Goal: Find specific page/section: Find specific page/section

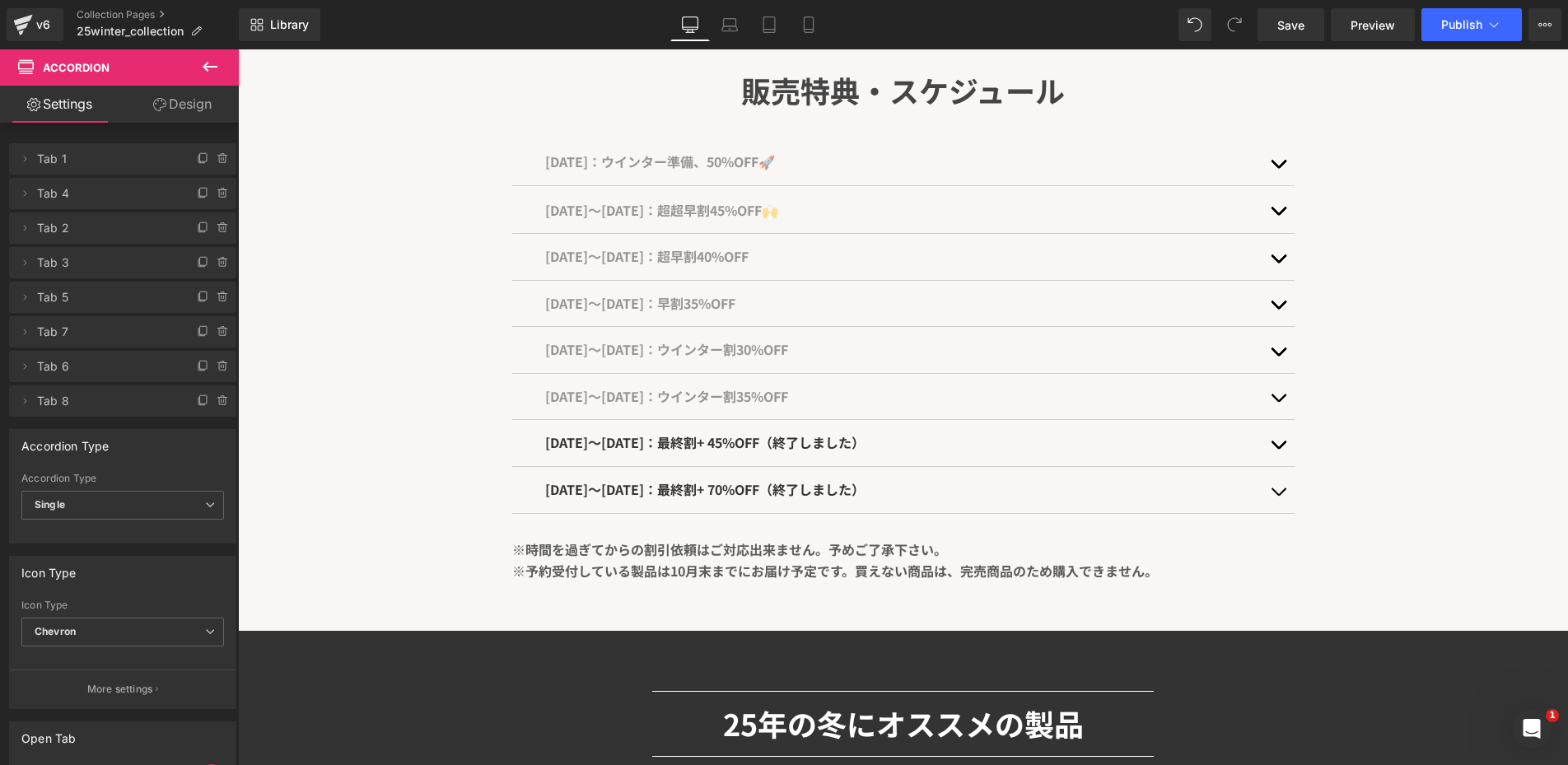
click at [199, 77] on button at bounding box center [210, 68] width 58 height 36
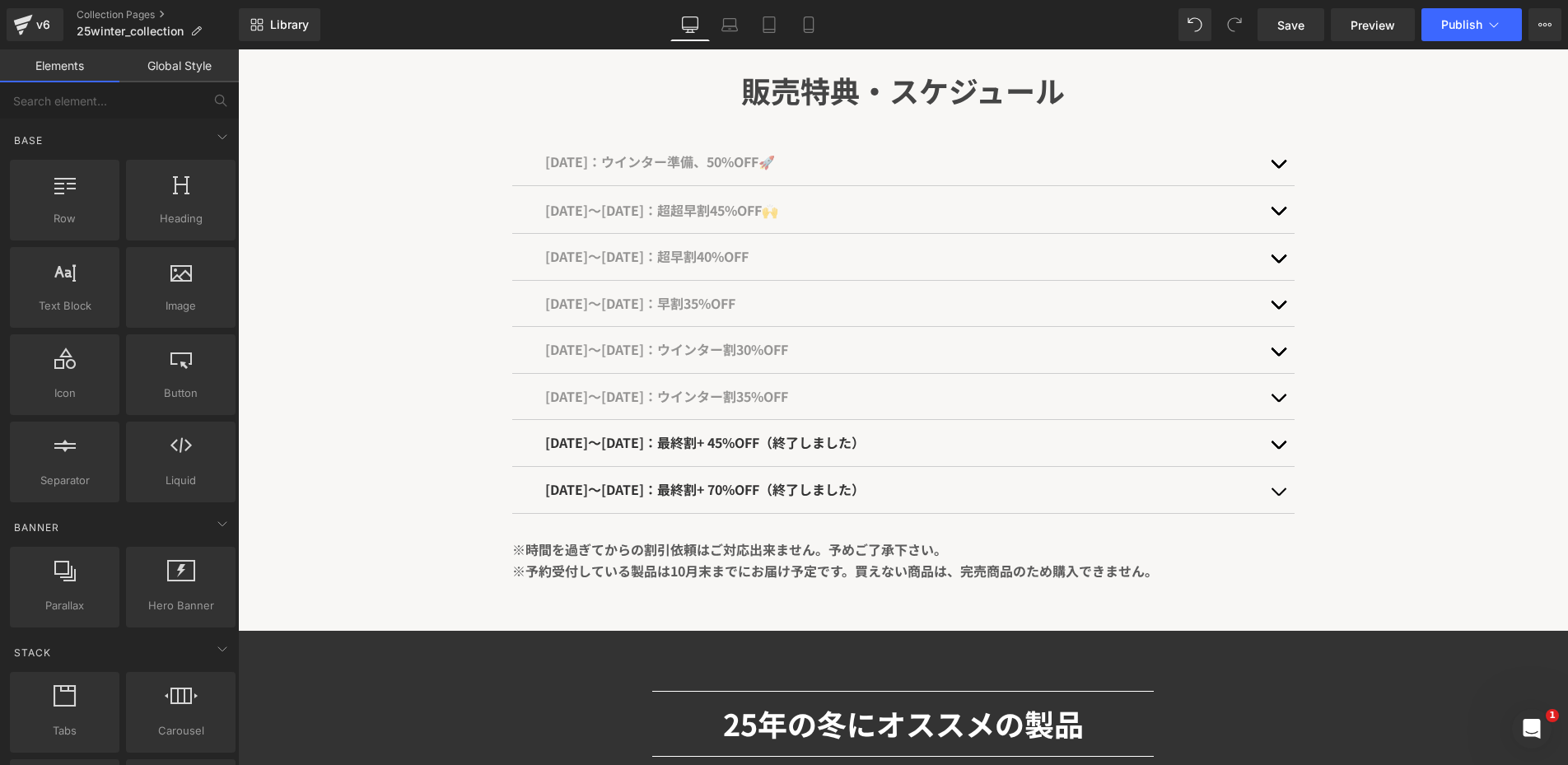
click at [167, 72] on link "Global Style" at bounding box center [179, 66] width 119 height 33
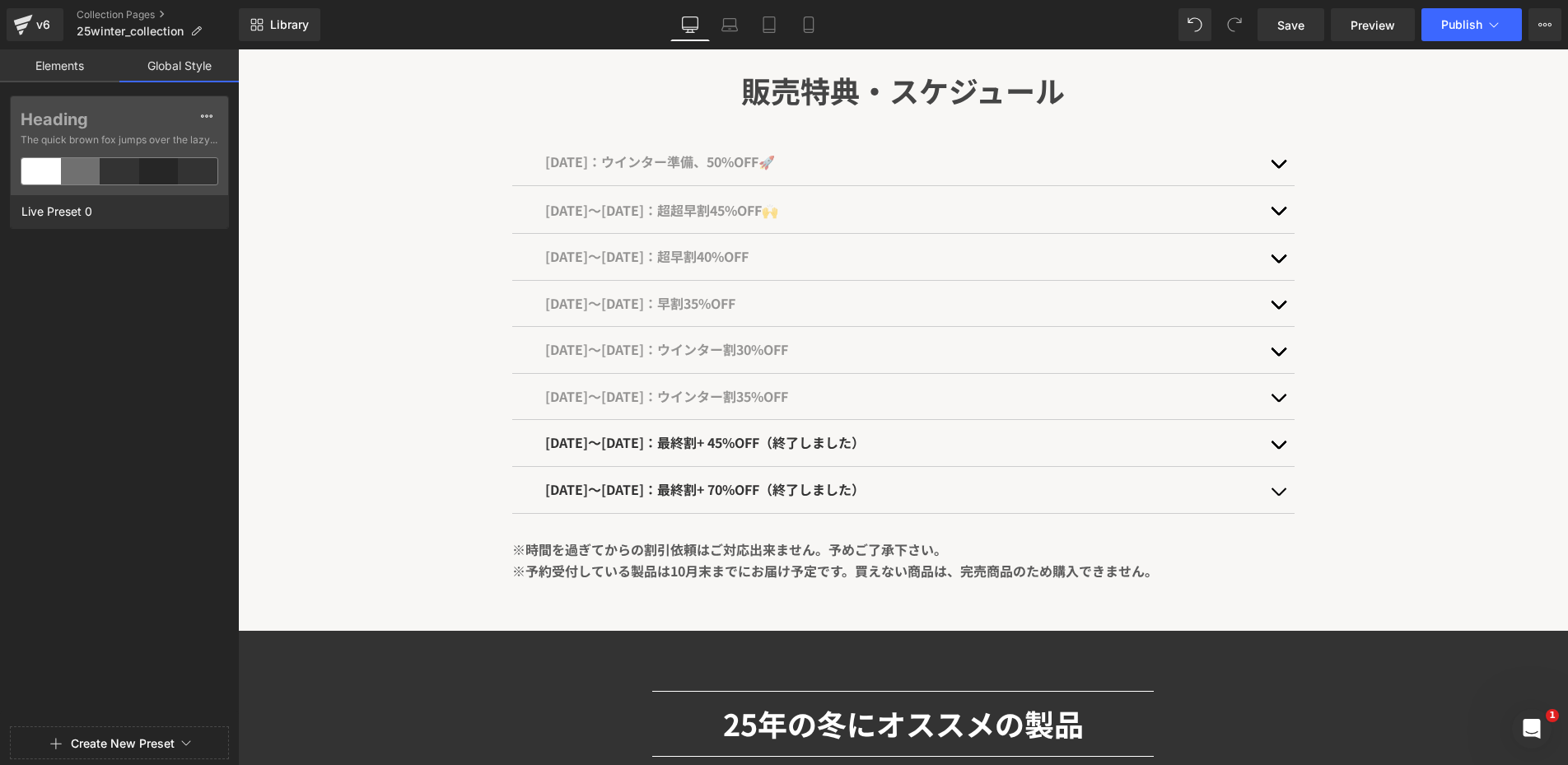
click at [99, 67] on link "Elements" at bounding box center [60, 66] width 119 height 33
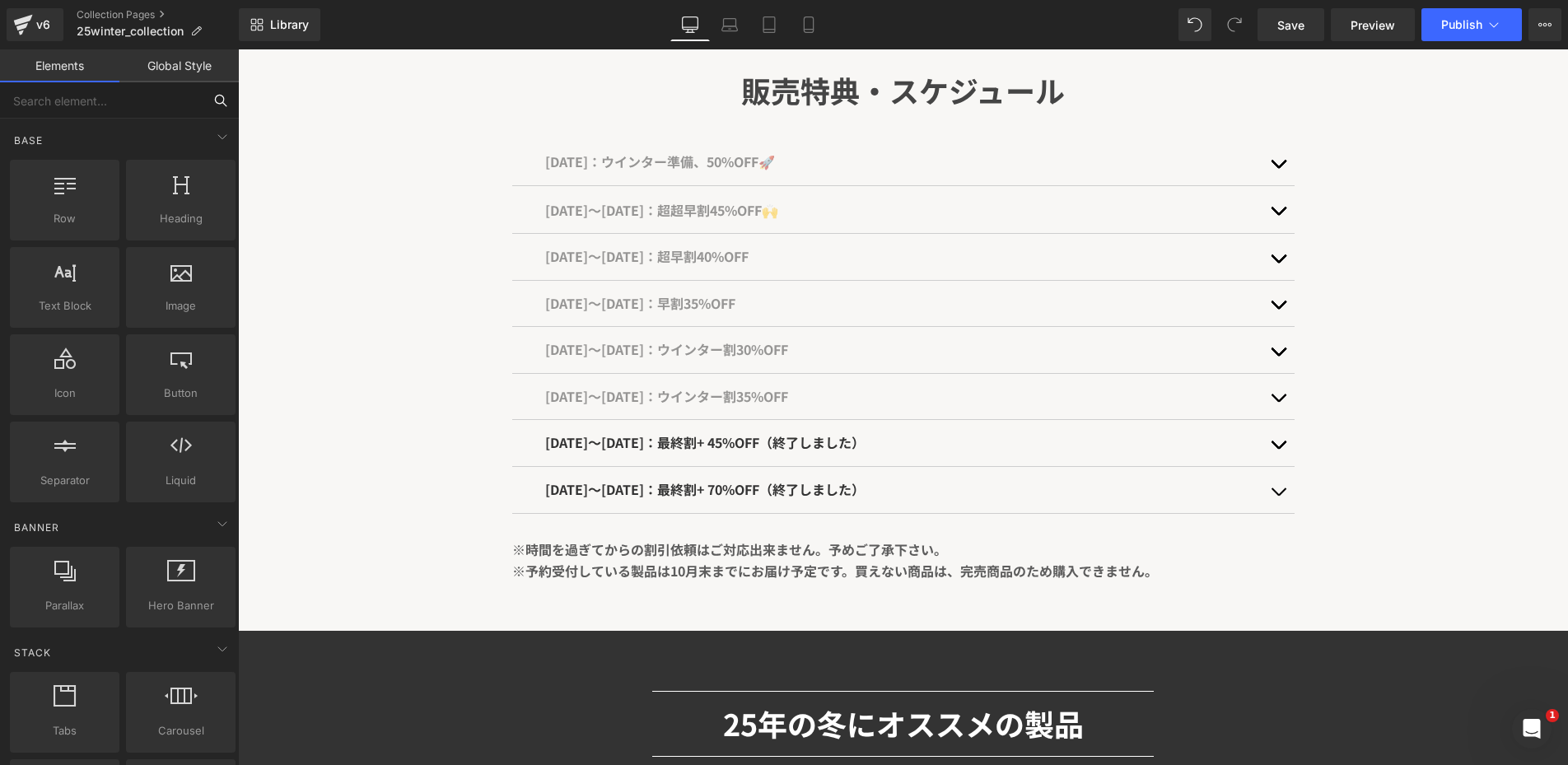
click at [116, 104] on input "text" at bounding box center [101, 100] width 203 height 36
paste input "Discounty"
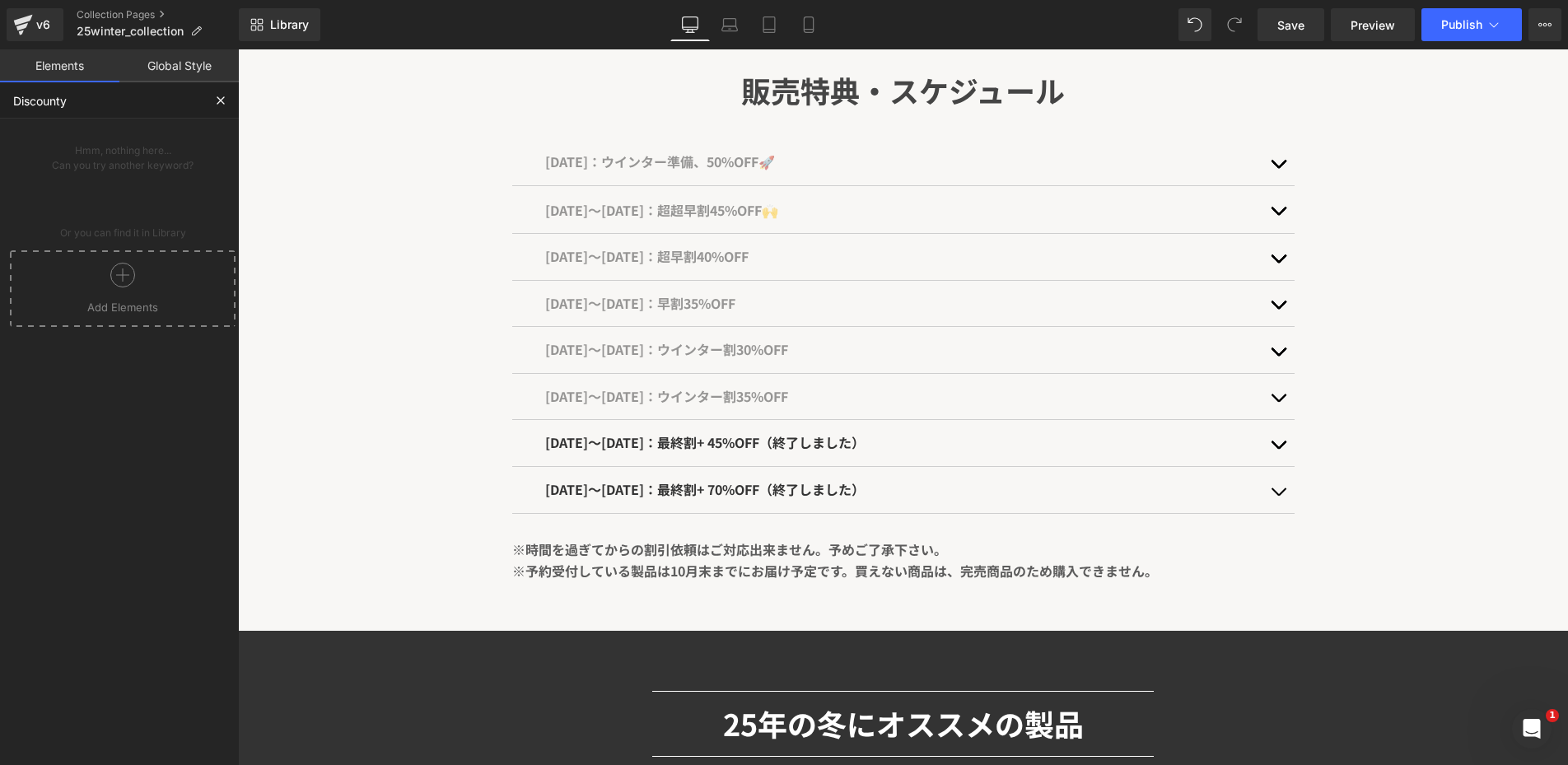
click at [110, 283] on icon at bounding box center [122, 275] width 24 height 24
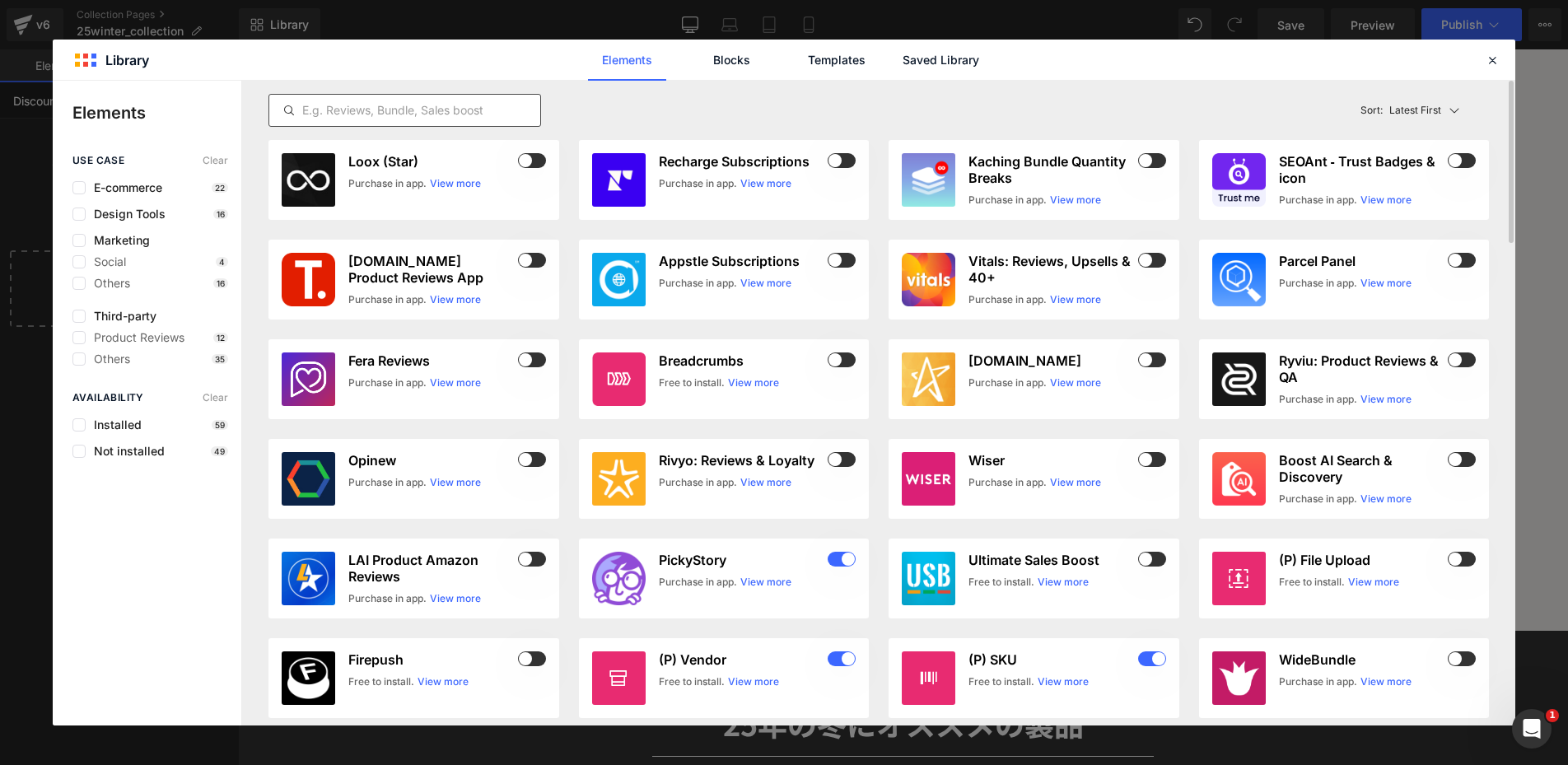
type input "Discounty"
click at [457, 99] on div at bounding box center [405, 110] width 273 height 33
click at [445, 103] on input "text" at bounding box center [405, 110] width 271 height 20
paste input "Discounty"
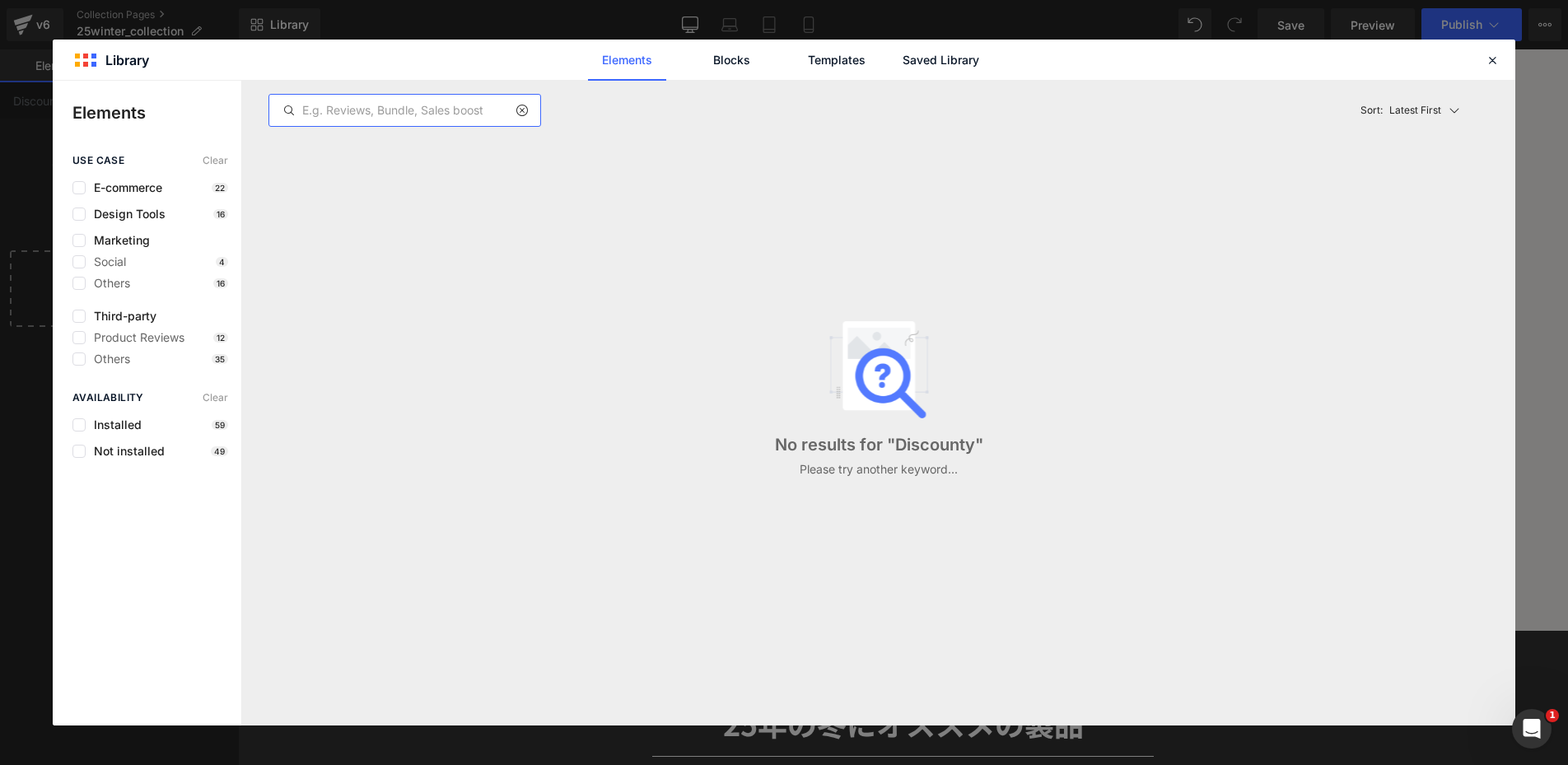
type input "Discounty"
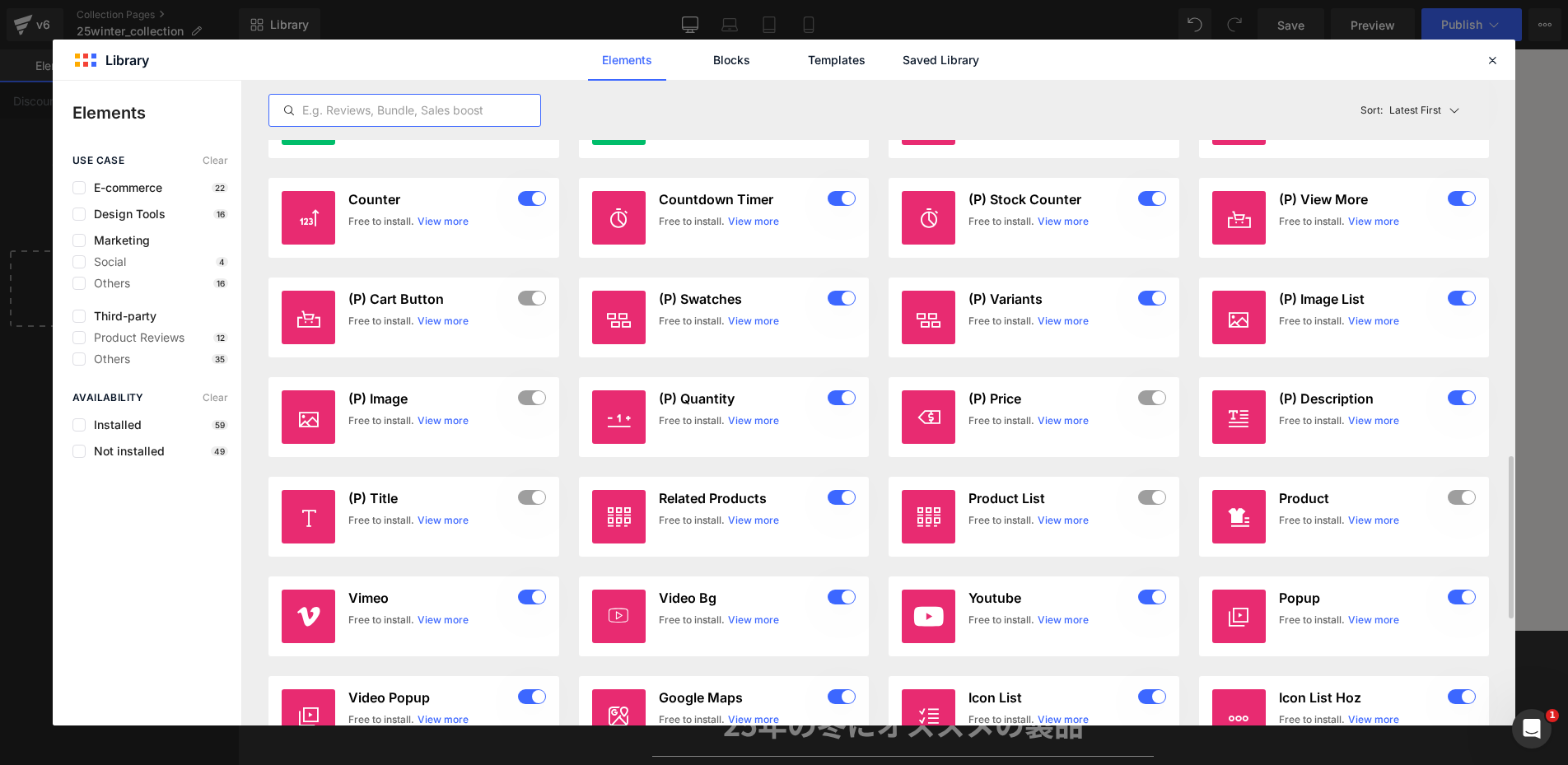
scroll to position [1478, 0]
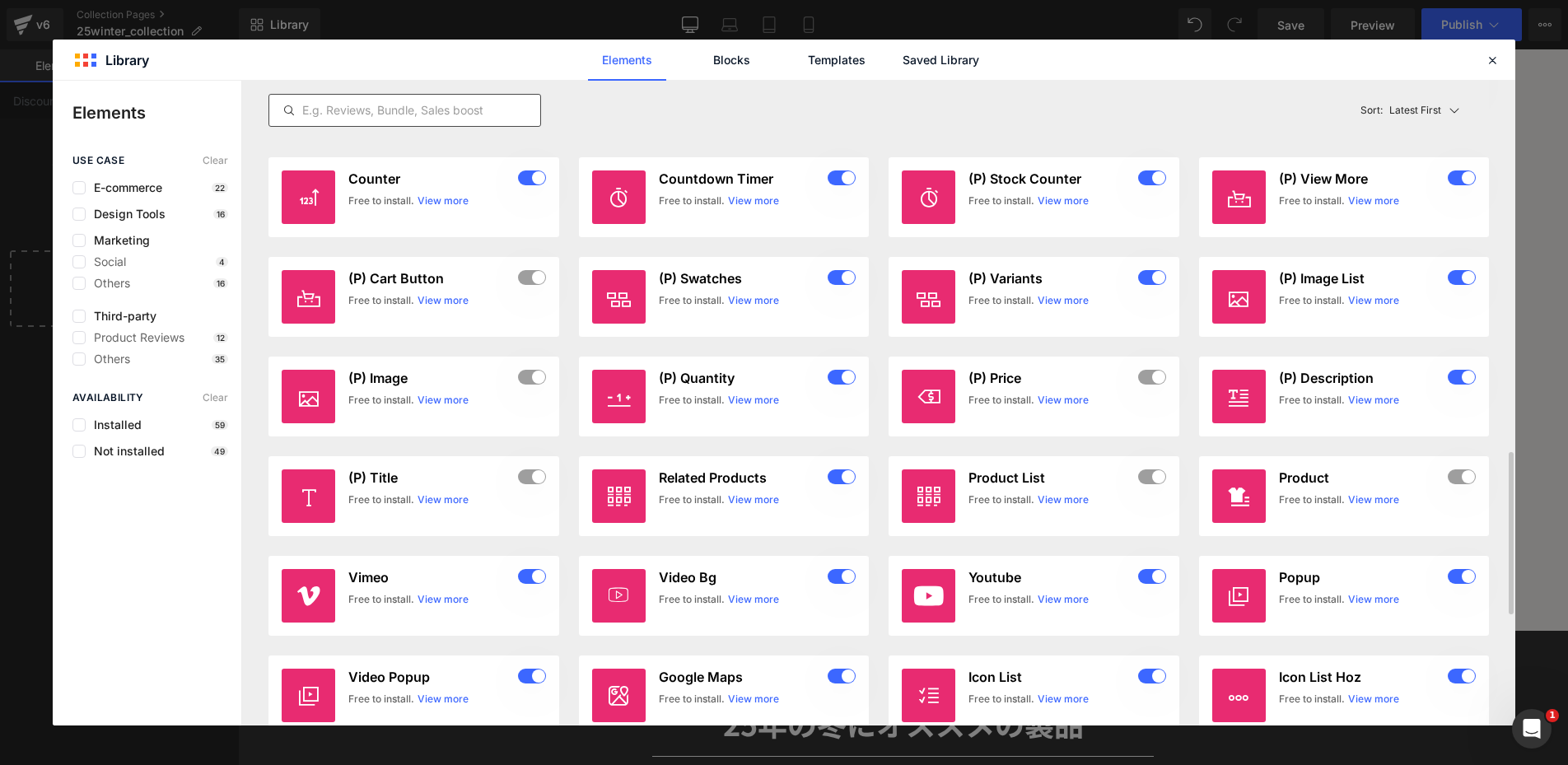
click at [402, 99] on div at bounding box center [405, 110] width 273 height 33
click at [402, 100] on input "text" at bounding box center [405, 110] width 271 height 20
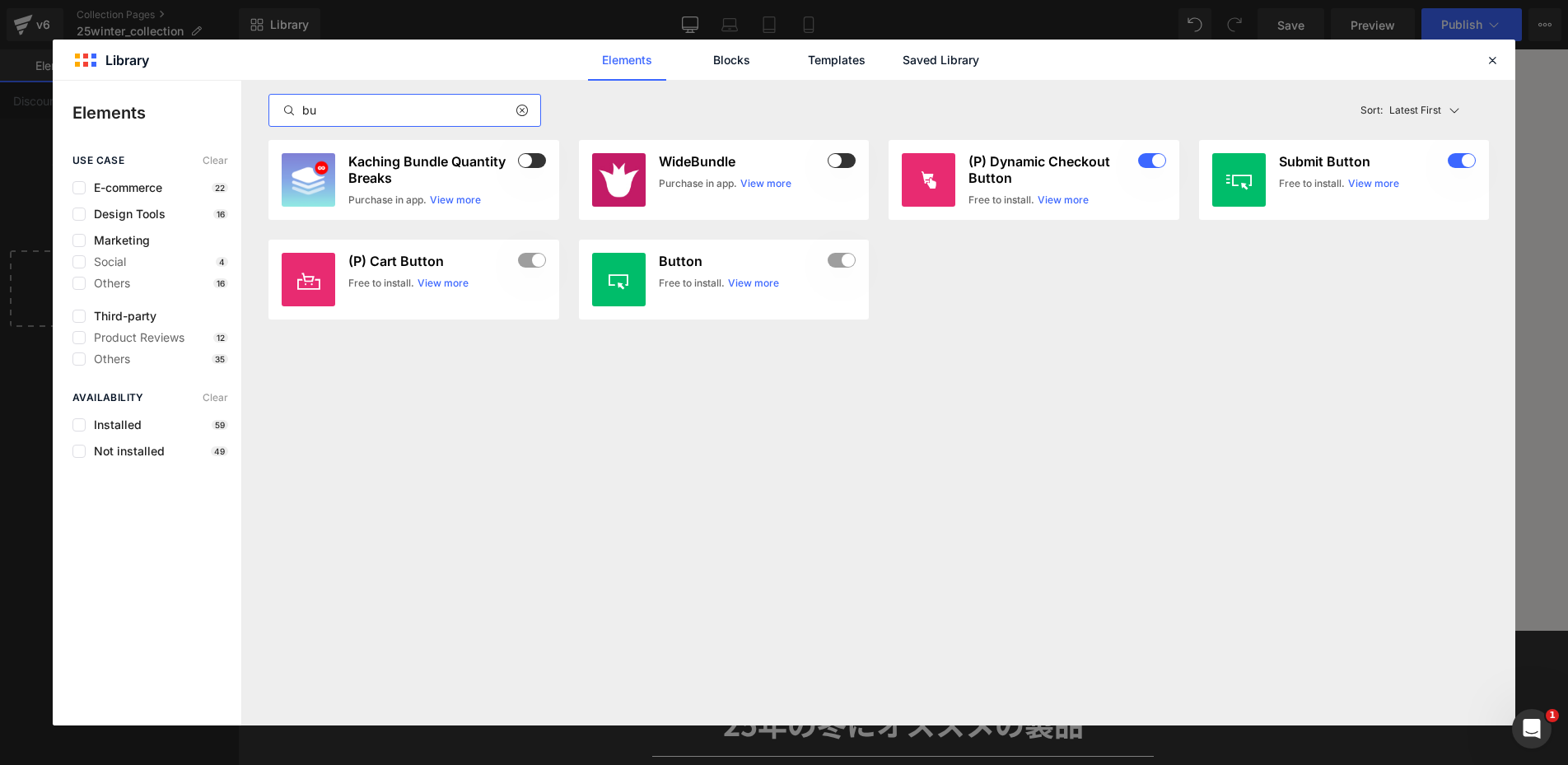
scroll to position [0, 0]
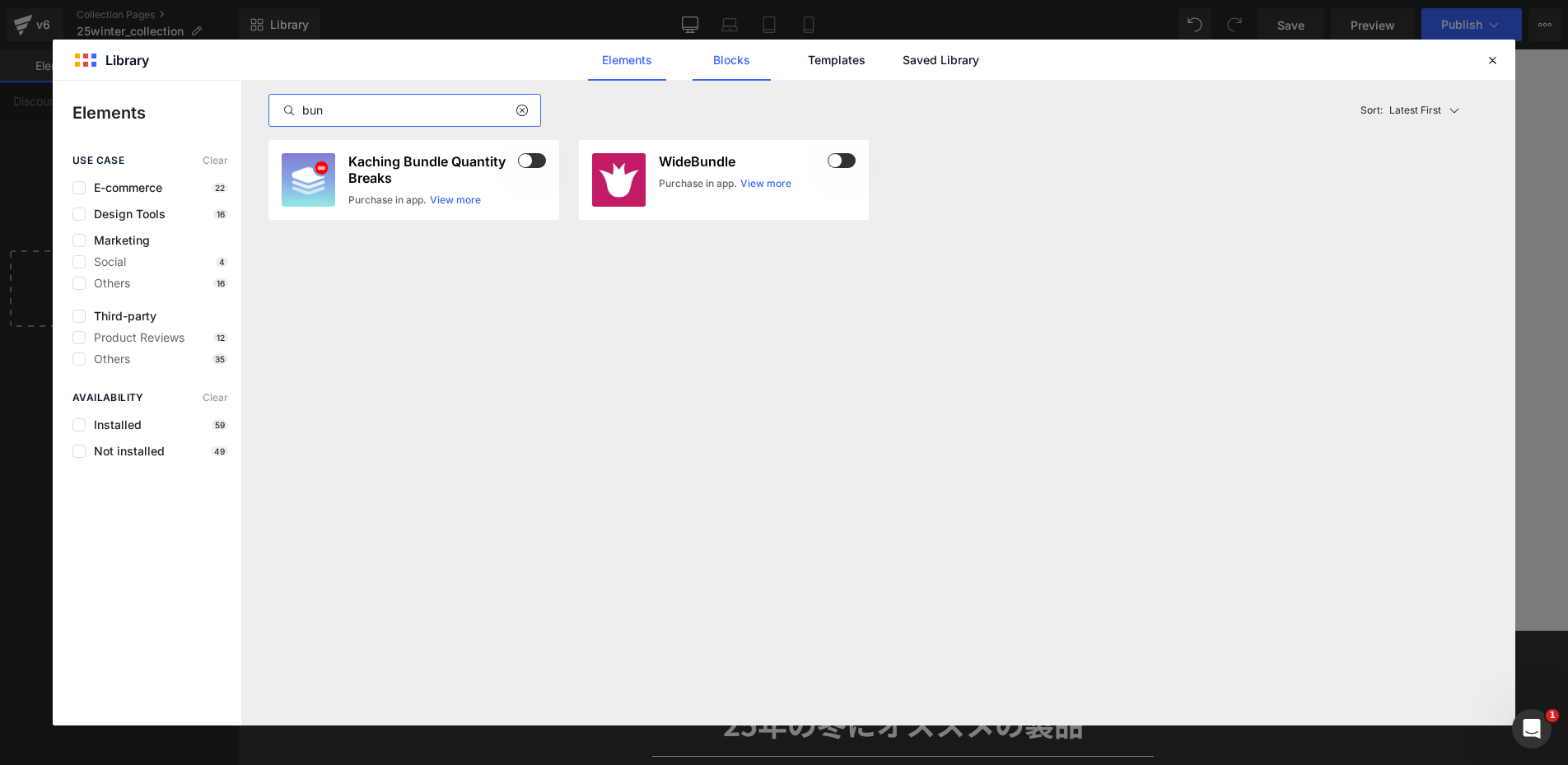
type input "bun"
click at [732, 60] on link "Blocks" at bounding box center [732, 61] width 79 height 42
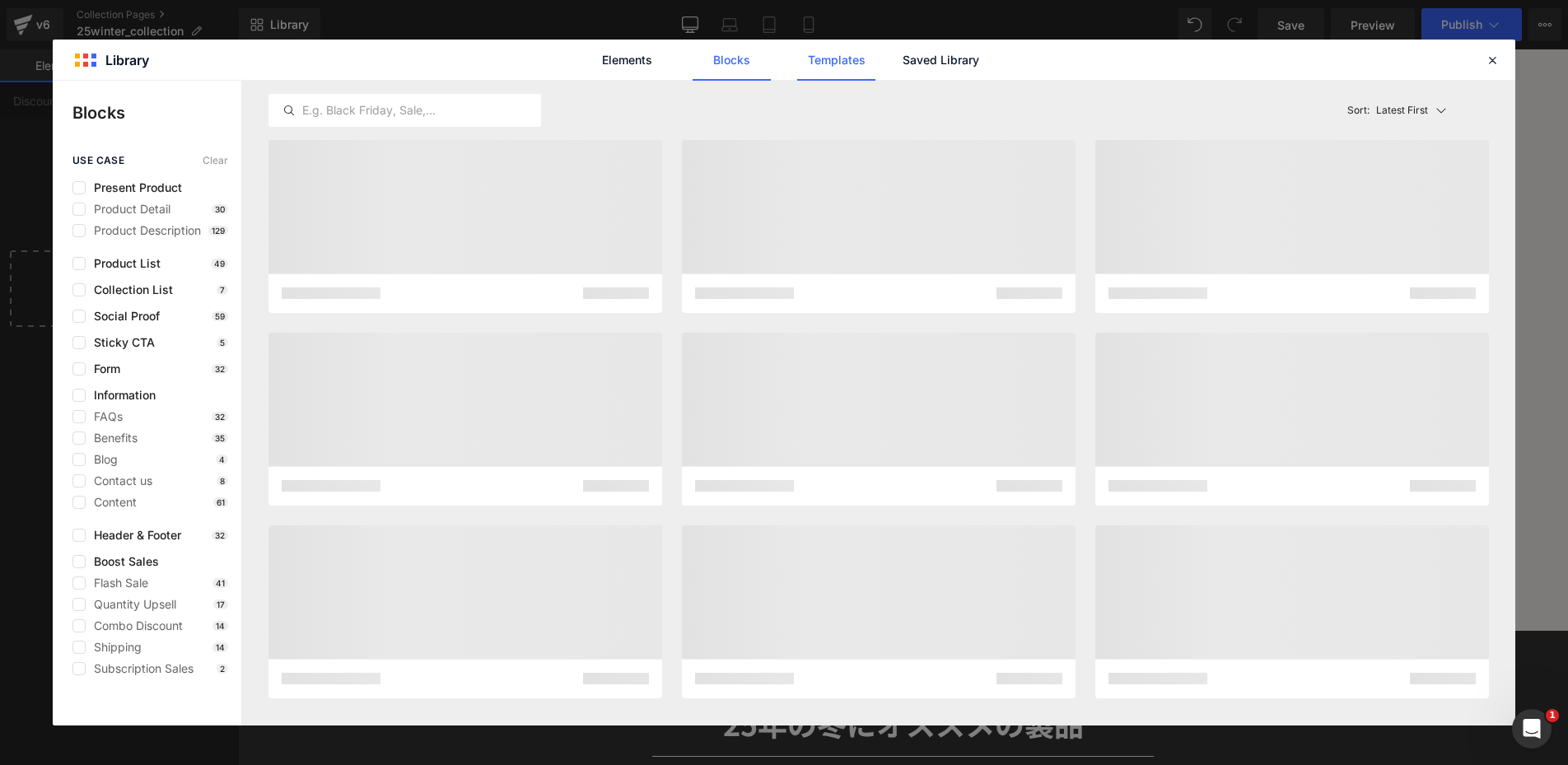
click at [831, 60] on link "Templates" at bounding box center [836, 61] width 79 height 42
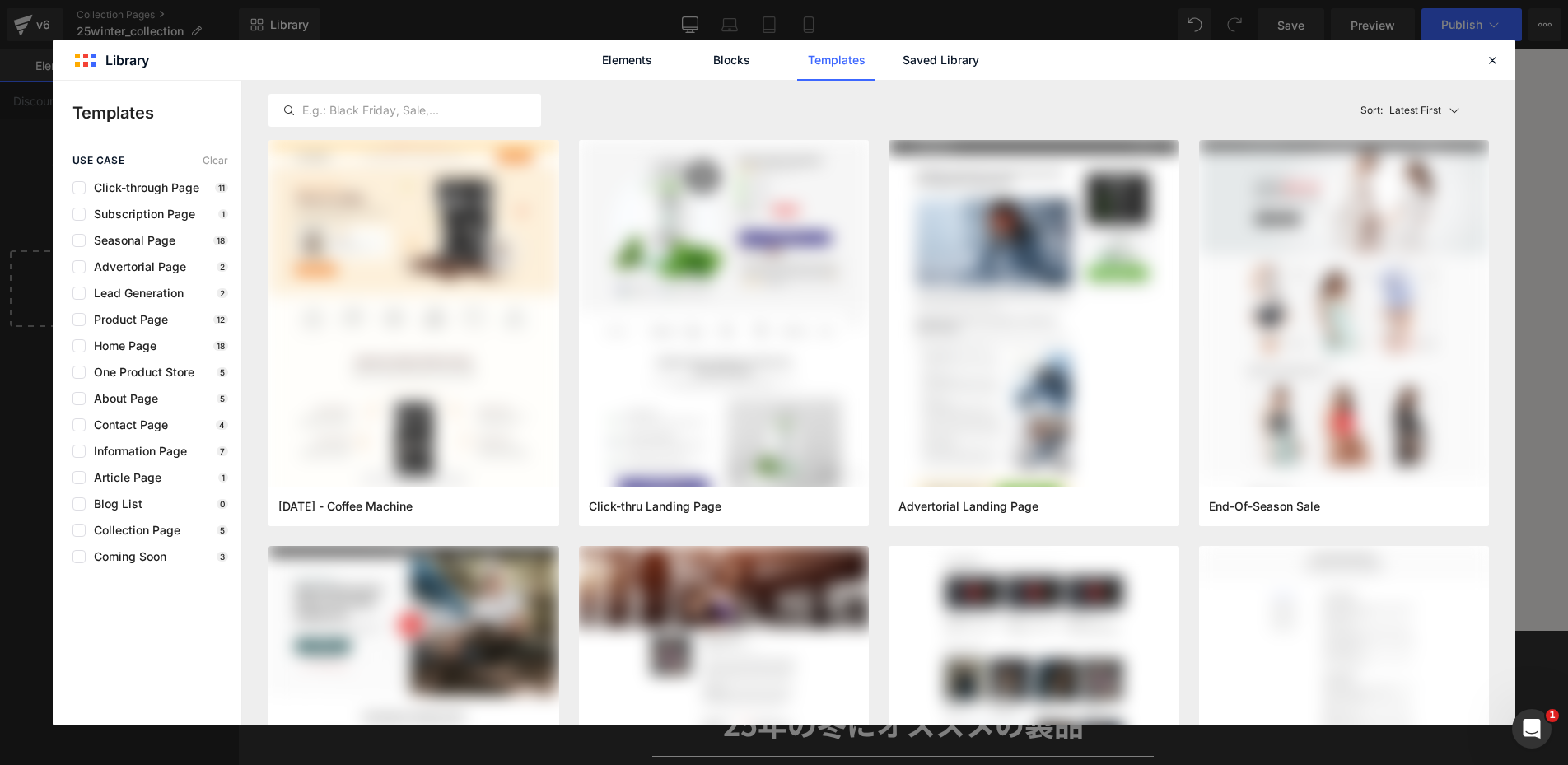
click at [987, 59] on div "Elements Blocks Templates Saved Library" at bounding box center [784, 61] width 419 height 42
click at [1494, 60] on icon at bounding box center [1492, 60] width 14 height 14
